Goal: Find specific page/section: Find specific page/section

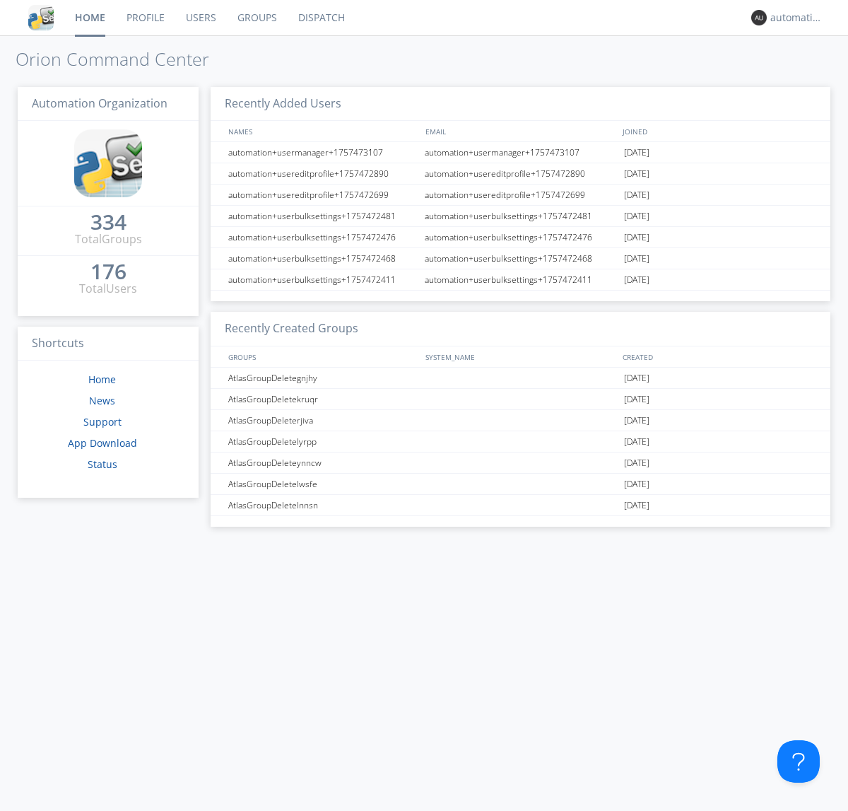
click at [320, 18] on link "Dispatch" at bounding box center [322, 17] width 68 height 35
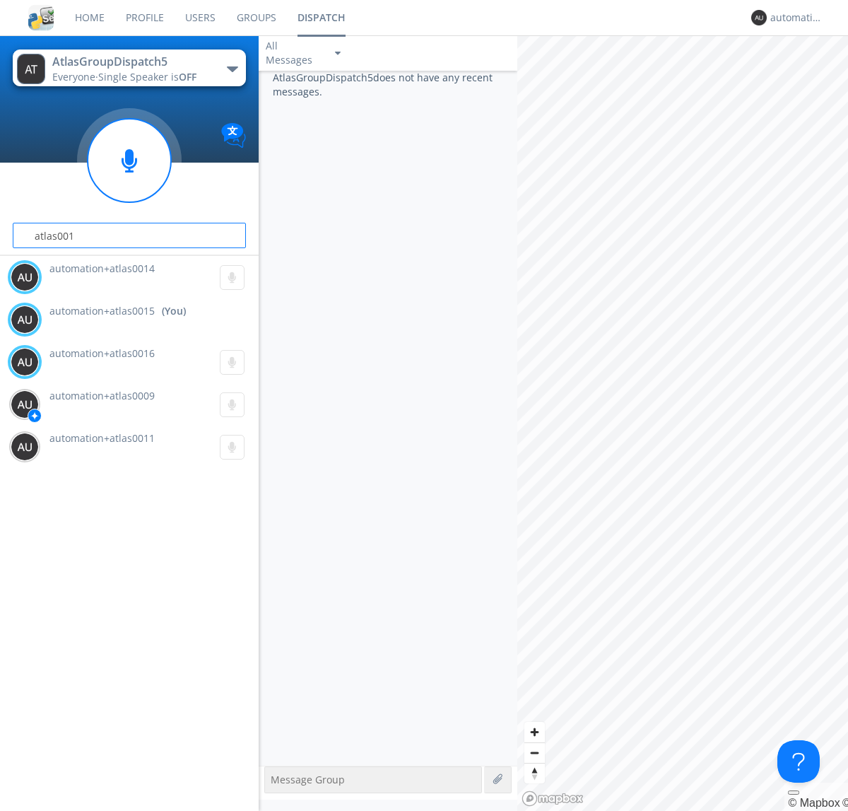
type input "atlas0014"
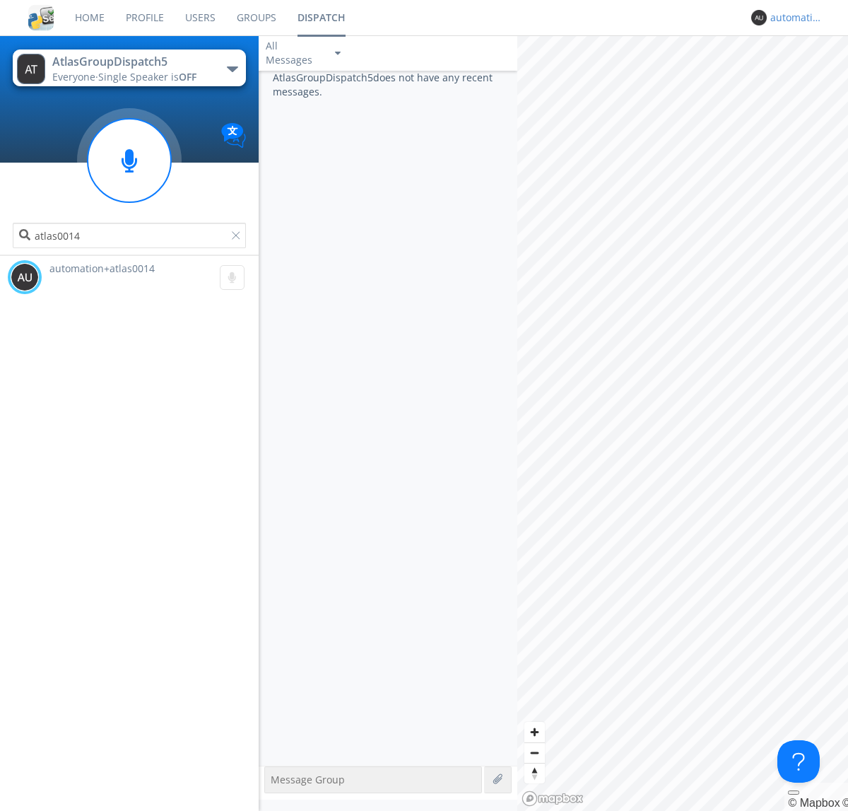
click at [793, 18] on div "automation+atlas0015" at bounding box center [796, 18] width 53 height 14
